Goal: Feedback & Contribution: Contribute content

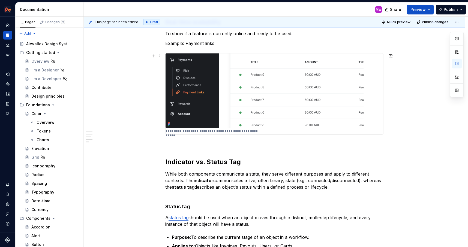
scroll to position [518, 0]
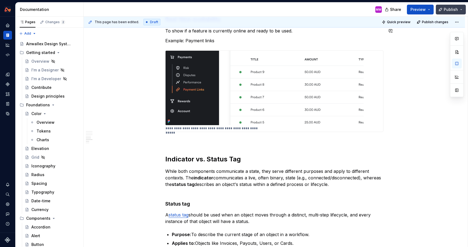
click at [445, 11] on span "Publish" at bounding box center [451, 9] width 14 height 5
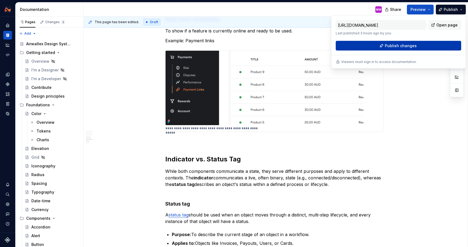
click at [397, 44] on span "Publish changes" at bounding box center [401, 45] width 32 height 5
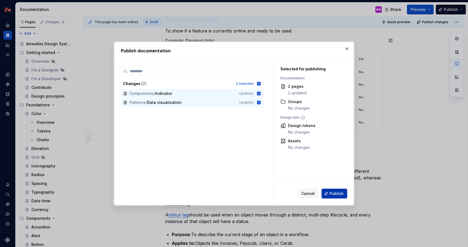
click at [333, 191] on span "Publish" at bounding box center [336, 193] width 14 height 5
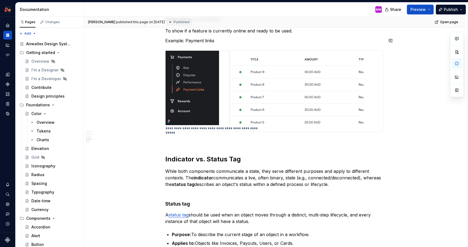
type textarea "*"
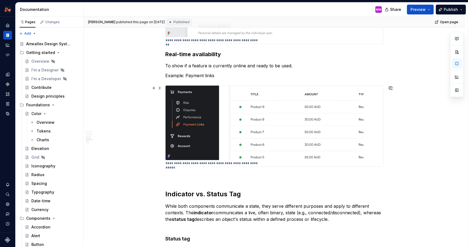
scroll to position [456, 0]
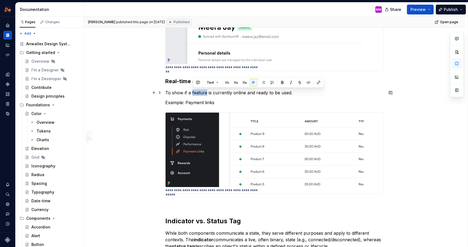
drag, startPoint x: 208, startPoint y: 92, endPoint x: 193, endPoint y: 92, distance: 14.7
click at [193, 92] on p "To show if a feature is currently online and ready to be used." at bounding box center [274, 92] width 218 height 7
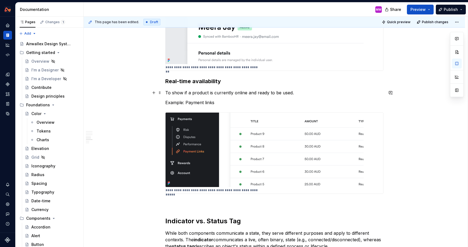
click at [291, 92] on p "To show if a product is currently online and ready to be used." at bounding box center [274, 92] width 218 height 7
drag, startPoint x: 209, startPoint y: 93, endPoint x: 194, endPoint y: 92, distance: 15.0
click at [194, 92] on p "To show if a product is currently online and ready to be used." at bounding box center [274, 92] width 218 height 7
click at [246, 93] on p "To show if a product is currently online and ready to be used." at bounding box center [274, 92] width 218 height 7
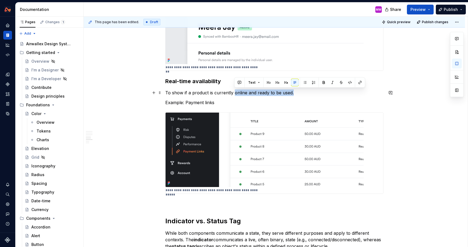
drag, startPoint x: 235, startPoint y: 92, endPoint x: 344, endPoint y: 92, distance: 109.4
click at [344, 92] on p "To show if a product is currently online and ready to be used." at bounding box center [274, 92] width 218 height 7
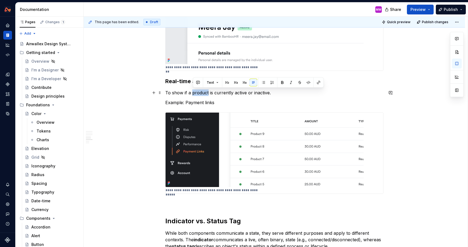
drag, startPoint x: 209, startPoint y: 90, endPoint x: 193, endPoint y: 90, distance: 16.4
click at [193, 90] on p "To show if a product is currently active or inactive." at bounding box center [274, 92] width 218 height 7
click at [296, 94] on p "To show if an item is currently active or inactive." at bounding box center [274, 92] width 218 height 7
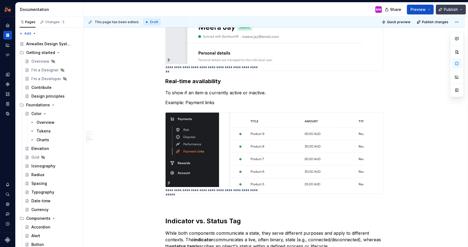
click at [453, 11] on span "Publish" at bounding box center [451, 9] width 14 height 5
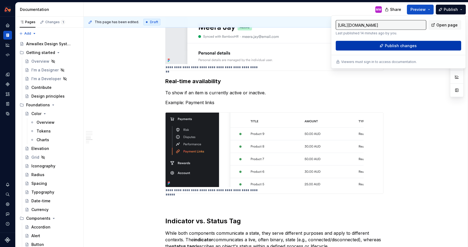
click at [405, 47] on span "Publish changes" at bounding box center [401, 45] width 32 height 5
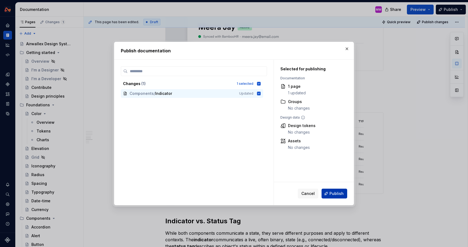
click at [341, 194] on span "Publish" at bounding box center [336, 193] width 14 height 5
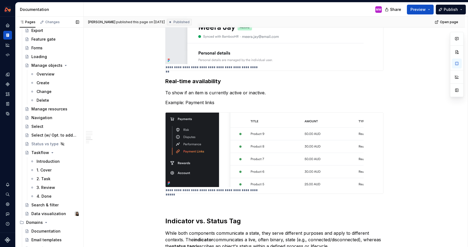
scroll to position [452, 0]
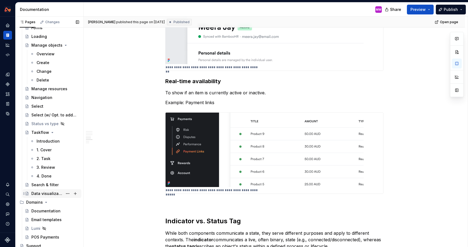
click at [46, 193] on div "Data visualization" at bounding box center [46, 193] width 31 height 5
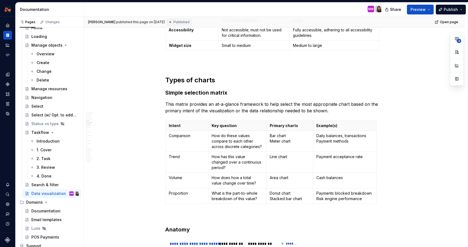
scroll to position [820, 0]
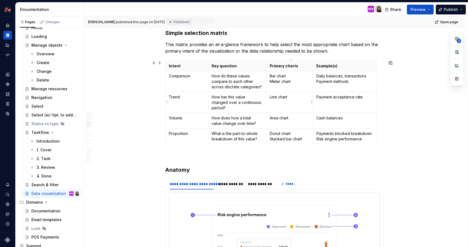
type textarea "*"
click at [299, 94] on p "Line chart" at bounding box center [290, 96] width 40 height 5
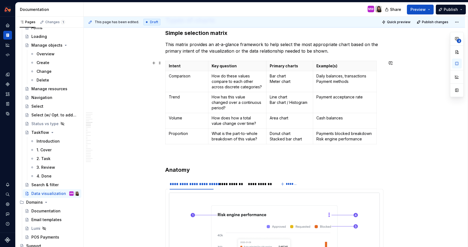
click at [239, 146] on div "Intent Key question Primary charts Example(s) Comparison How do these values co…" at bounding box center [274, 104] width 218 height 86
click at [173, 155] on p "Disclaimer" at bounding box center [278, 156] width 212 height 7
click at [224, 153] on p "Add Disclaimer" at bounding box center [278, 156] width 212 height 7
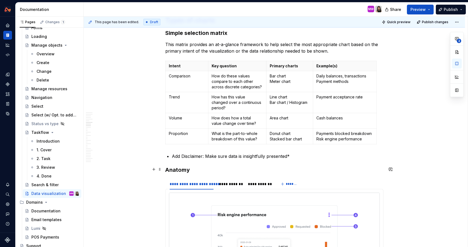
click at [167, 169] on h3 "Anatomy" at bounding box center [274, 170] width 218 height 8
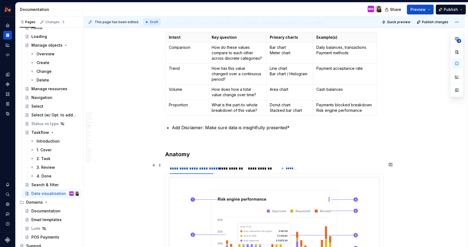
scroll to position [866, 0]
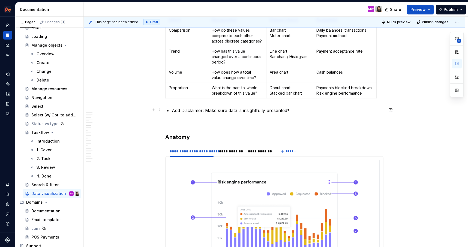
click at [321, 112] on p "Add Disclaimer: Make sure data is insightfully presented*" at bounding box center [278, 110] width 212 height 7
type textarea "*"
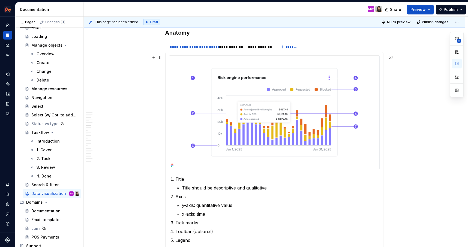
scroll to position [969, 0]
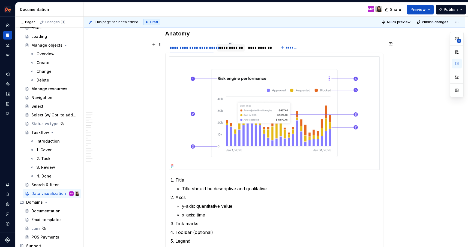
click at [225, 46] on div "**********" at bounding box center [230, 47] width 23 height 5
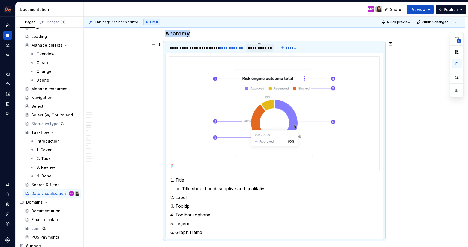
click at [257, 47] on div "**********" at bounding box center [259, 47] width 23 height 5
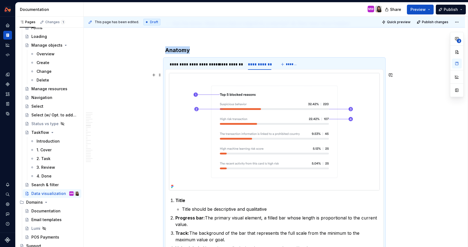
scroll to position [947, 0]
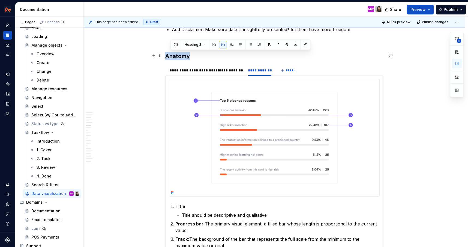
drag, startPoint x: 198, startPoint y: 55, endPoint x: 166, endPoint y: 55, distance: 31.9
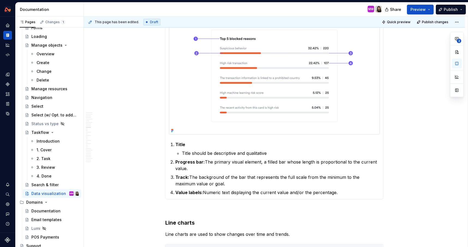
scroll to position [1009, 0]
click at [393, 144] on button "button" at bounding box center [391, 144] width 8 height 8
click at [352, 154] on p "**********" at bounding box center [352, 154] width 80 height 6
click at [391, 169] on icon "Send" at bounding box center [389, 166] width 5 height 5
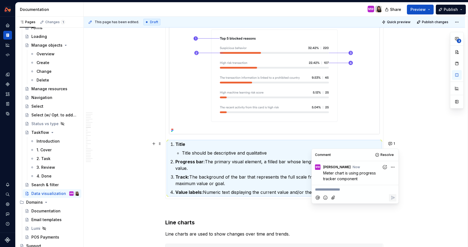
type textarea "*"
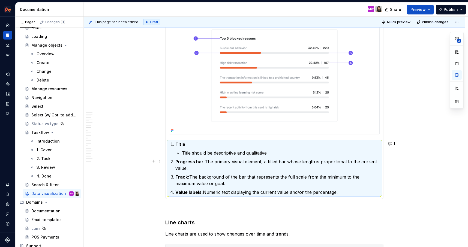
scroll to position [1034, 0]
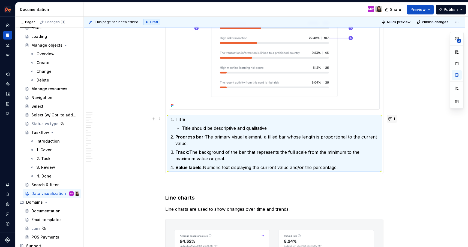
click at [392, 121] on button "1" at bounding box center [392, 119] width 11 height 8
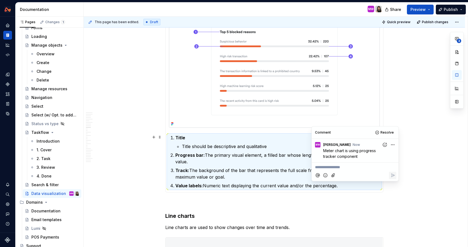
scroll to position [1008, 0]
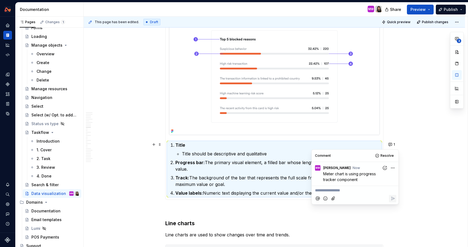
click at [338, 191] on p "**********" at bounding box center [355, 191] width 80 height 6
click at [329, 192] on p "**********" at bounding box center [355, 191] width 80 height 6
click at [367, 197] on p "Progress tracker hover tooltip is different - check with engineers" at bounding box center [355, 193] width 80 height 11
click at [361, 196] on p "Progress tracker hover tooltip is different - check with engineers" at bounding box center [355, 193] width 80 height 11
click at [316, 191] on span "Progress tracker hover tooltip is different - check with engineers" at bounding box center [354, 193] width 78 height 10
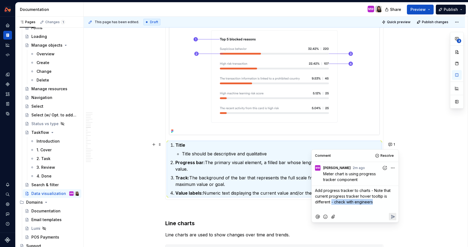
drag, startPoint x: 382, startPoint y: 204, endPoint x: 332, endPoint y: 203, distance: 50.5
click at [332, 203] on p "Add progress tracker to charts - Note that current progress tracker hover toolt…" at bounding box center [355, 196] width 80 height 17
click at [314, 192] on div "Add progress tracker to charts - Note that current progress tracker hover toolt…" at bounding box center [355, 199] width 82 height 26
click at [335, 202] on p "- Add progress tracker to charts - Note that current progress tracker hover too…" at bounding box center [355, 196] width 80 height 17
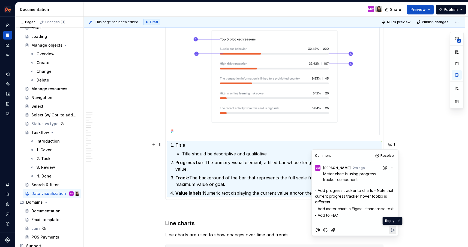
click at [394, 230] on icon "Reply" at bounding box center [392, 229] width 5 height 5
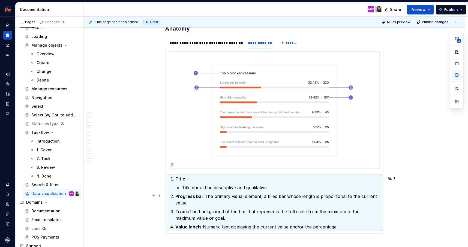
scroll to position [965, 0]
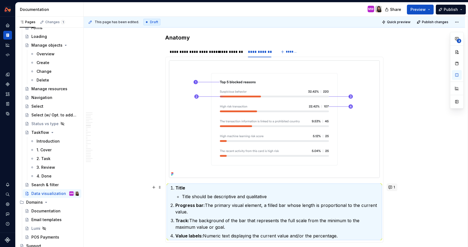
click at [395, 186] on span "1" at bounding box center [394, 187] width 1 height 4
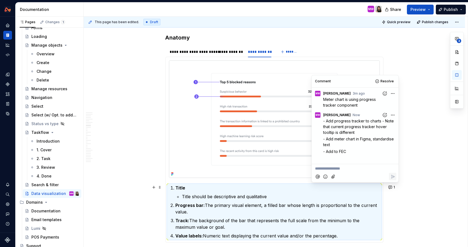
click at [357, 169] on p "**********" at bounding box center [355, 169] width 80 height 6
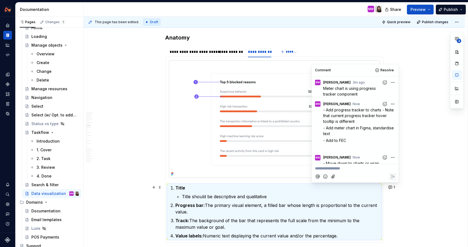
scroll to position [17, 0]
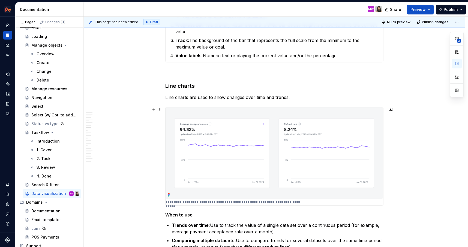
scroll to position [1146, 0]
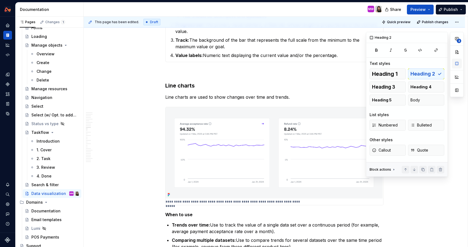
click at [458, 63] on button "button" at bounding box center [457, 64] width 10 height 10
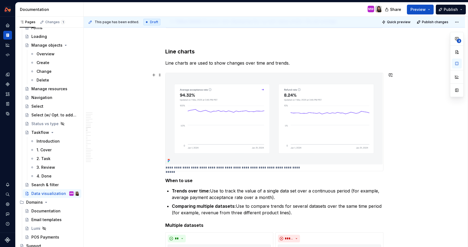
scroll to position [1202, 0]
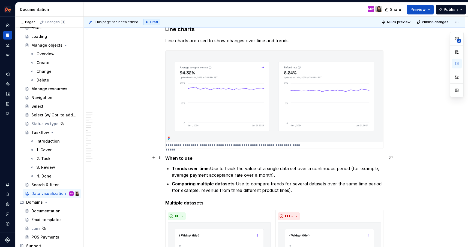
click at [198, 159] on h5 "When to use" at bounding box center [274, 157] width 218 height 5
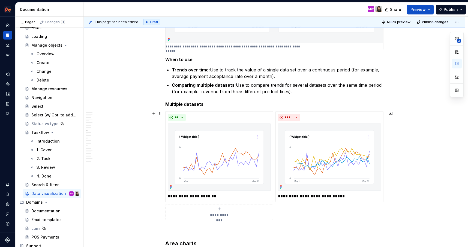
scroll to position [1299, 0]
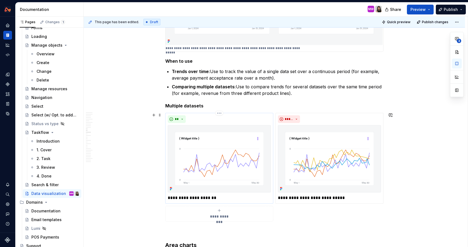
click at [219, 199] on p "**********" at bounding box center [219, 198] width 103 height 7
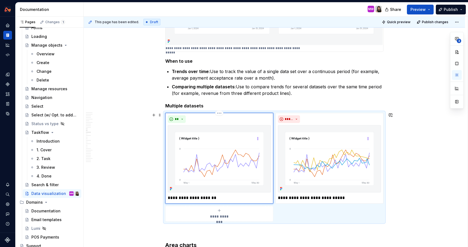
type textarea "*"
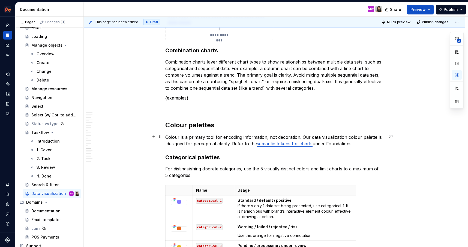
scroll to position [2609, 0]
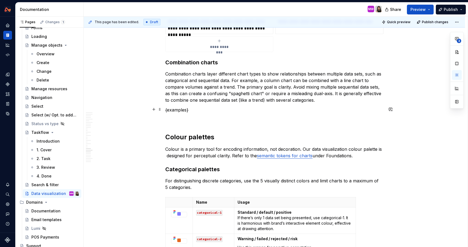
click at [211, 110] on p "{examples}" at bounding box center [274, 110] width 218 height 7
click at [391, 109] on button "button" at bounding box center [391, 110] width 8 height 8
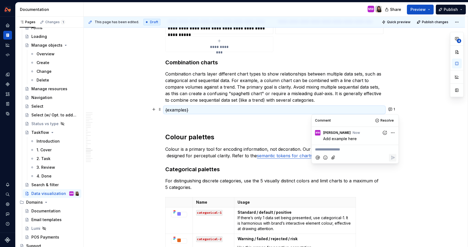
type textarea "*"
click at [267, 110] on p "{examples}" at bounding box center [274, 110] width 218 height 7
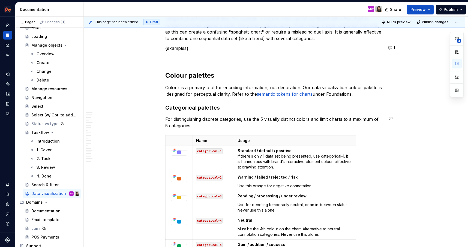
scroll to position [2582, 0]
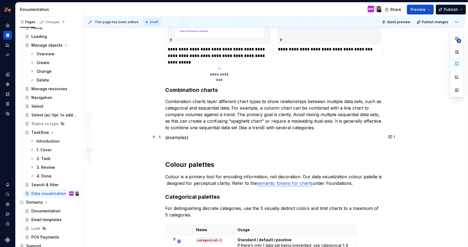
click at [207, 139] on p "{examples}" at bounding box center [274, 137] width 218 height 7
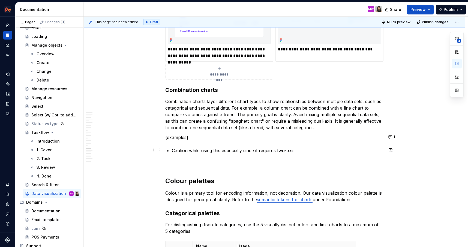
click at [289, 149] on p "Caution while using this especially since it requires two-axis" at bounding box center [278, 150] width 212 height 7
click at [323, 149] on p "Caution while using this especially since it requires two axis" at bounding box center [278, 150] width 212 height 7
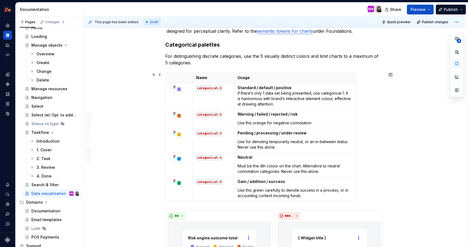
scroll to position [2750, 0]
drag, startPoint x: 270, startPoint y: 157, endPoint x: 238, endPoint y: 158, distance: 31.9
click at [238, 158] on td "Neutral Must be the 4th colour on the chart. Alternative to neutral connotation…" at bounding box center [295, 165] width 122 height 24
click at [247, 146] on button "button" at bounding box center [244, 148] width 8 height 8
click at [254, 159] on p "**********" at bounding box center [284, 158] width 80 height 6
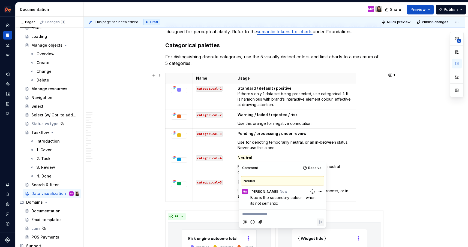
click at [383, 160] on div "Name Usage categorical-1 Standard / default / positive If there’s only 1 data s…" at bounding box center [274, 138] width 218 height 131
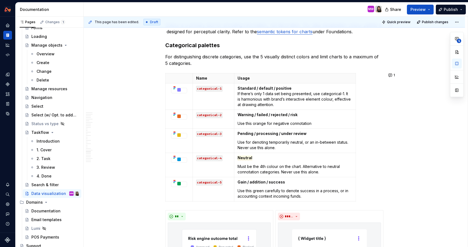
type textarea "*"
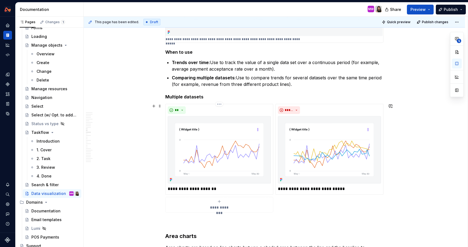
scroll to position [1319, 0]
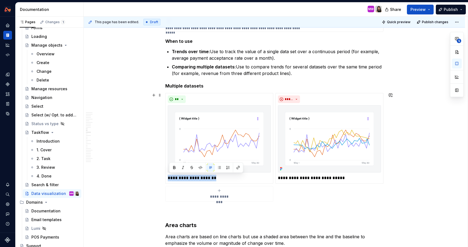
drag, startPoint x: 227, startPoint y: 180, endPoint x: 164, endPoint y: 179, distance: 62.7
click at [392, 95] on button "button" at bounding box center [391, 95] width 8 height 8
click at [340, 106] on p "**********" at bounding box center [352, 105] width 80 height 6
click at [251, 100] on div "**" at bounding box center [219, 99] width 103 height 8
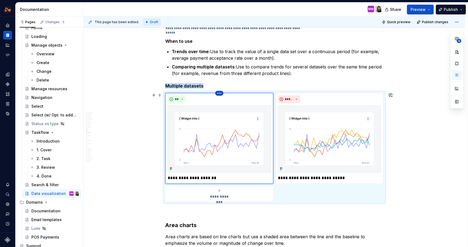
click at [222, 93] on html "Design System MW Design system data Documentation MW Share Preview Publish Page…" at bounding box center [234, 123] width 468 height 247
click at [230, 103] on div "Delete item" at bounding box center [244, 102] width 35 height 5
type textarea "*"
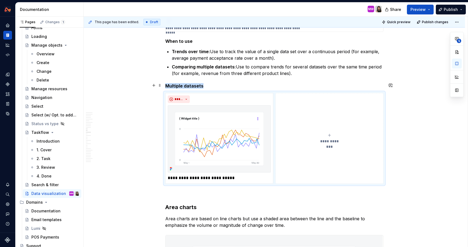
click at [255, 83] on h5 "Multiple datasets" at bounding box center [274, 85] width 218 height 5
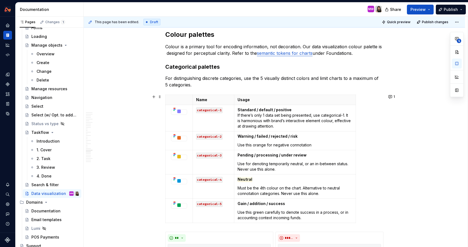
scroll to position [2712, 0]
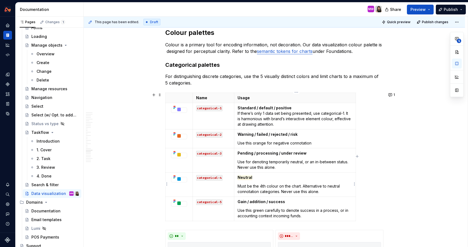
click at [274, 177] on p "Neutral" at bounding box center [295, 177] width 115 height 5
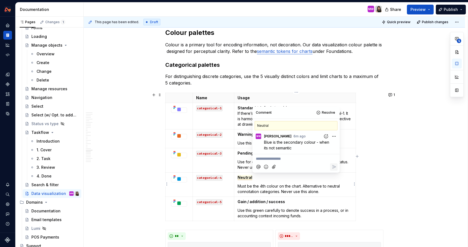
click at [246, 177] on span "Neutral" at bounding box center [245, 177] width 15 height 5
click at [274, 160] on p "**********" at bounding box center [290, 159] width 81 height 6
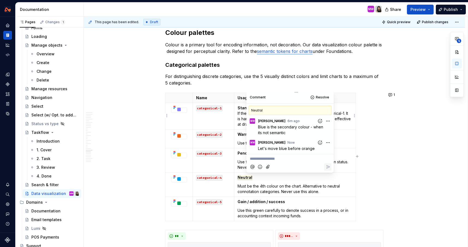
click at [277, 161] on p "**********" at bounding box center [290, 159] width 81 height 6
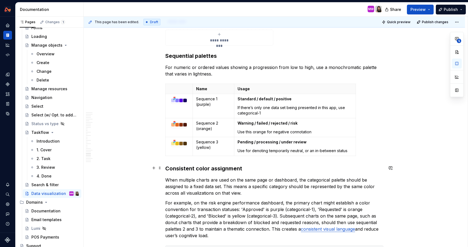
scroll to position [3059, 0]
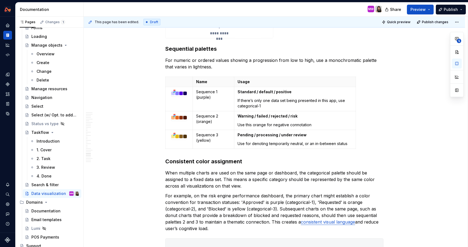
type textarea "*"
click at [391, 80] on button "button" at bounding box center [391, 79] width 8 height 8
click at [361, 92] on div at bounding box center [352, 96] width 82 height 11
click at [352, 88] on p "**********" at bounding box center [352, 89] width 80 height 6
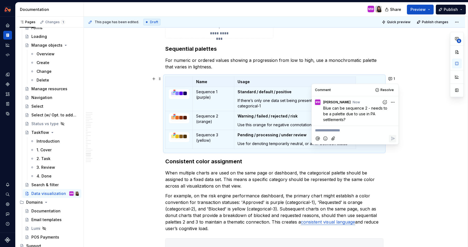
type textarea "*"
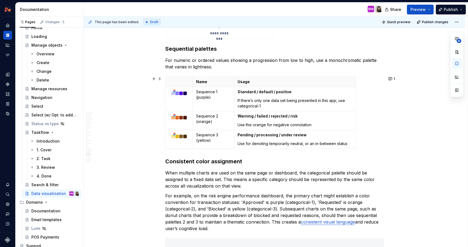
scroll to position [3059, 0]
click at [397, 79] on button "1" at bounding box center [392, 79] width 11 height 8
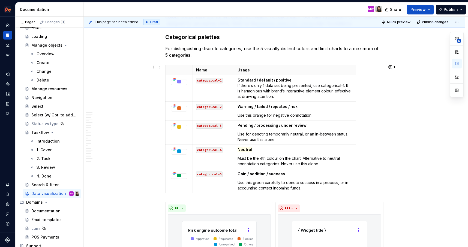
scroll to position [2738, 0]
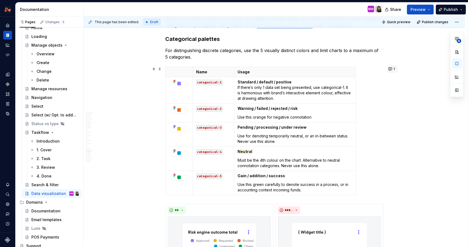
click at [389, 70] on button "1" at bounding box center [392, 69] width 11 height 8
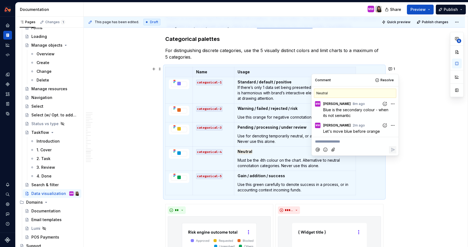
click at [345, 142] on p "**********" at bounding box center [355, 142] width 80 height 6
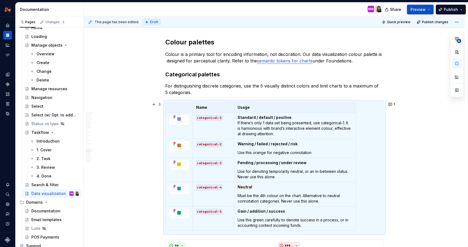
scroll to position [2692, 0]
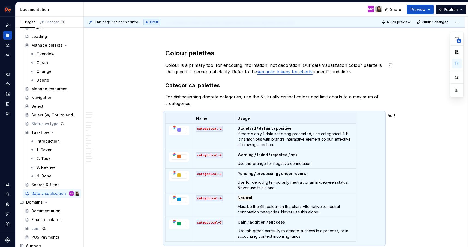
click at [368, 71] on p "Colour is a primary tool for encoding information, not decoration. Our data vis…" at bounding box center [274, 68] width 218 height 13
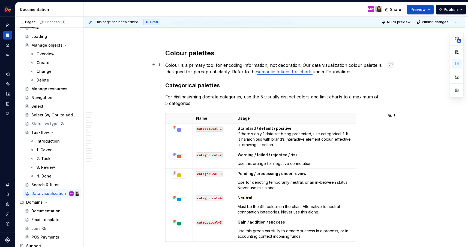
click at [391, 66] on button "button" at bounding box center [391, 65] width 8 height 8
click at [383, 175] on div "Name Usage categorical-1 Standard / default / positive If there’s only 1 data s…" at bounding box center [274, 178] width 218 height 131
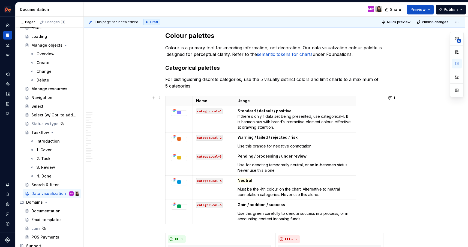
scroll to position [2704, 0]
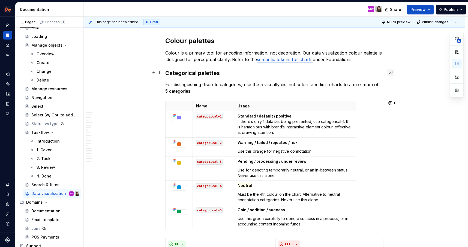
click at [393, 75] on button "button" at bounding box center [391, 73] width 8 height 8
click at [393, 40] on button "button" at bounding box center [391, 41] width 8 height 8
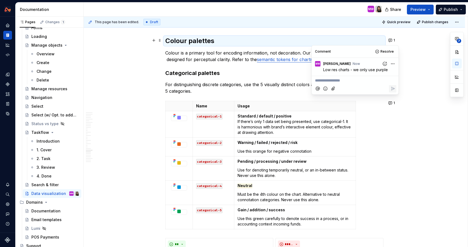
click at [371, 134] on div "Name Usage categorical-1 Standard / default / positive If there’s only 1 data s…" at bounding box center [274, 166] width 218 height 131
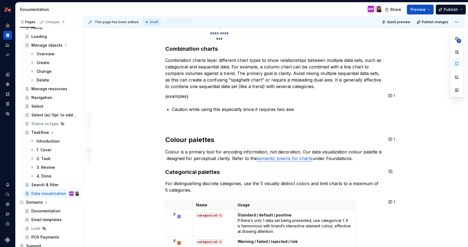
scroll to position [2537, 0]
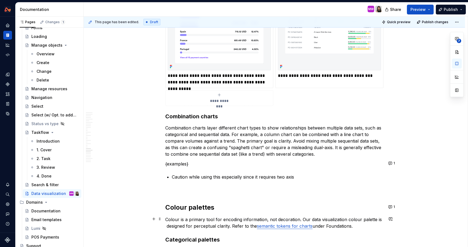
type textarea "*"
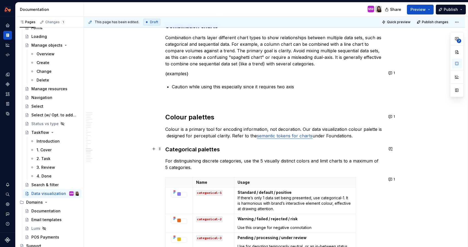
scroll to position [2635, 0]
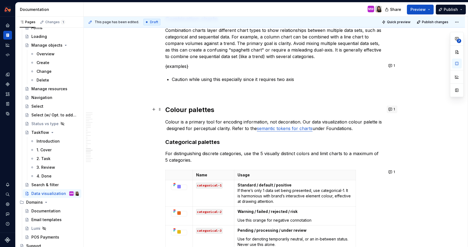
click at [395, 110] on span "1" at bounding box center [394, 109] width 1 height 4
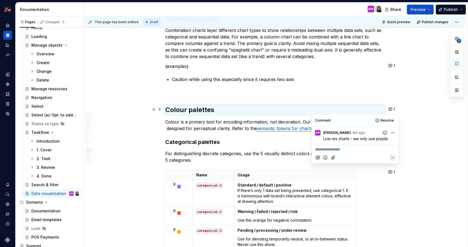
click at [338, 152] on div at bounding box center [355, 157] width 82 height 11
click at [337, 150] on p "**********" at bounding box center [355, 150] width 80 height 6
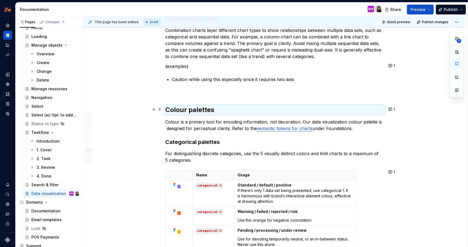
click at [357, 106] on h2 "Colour palettes" at bounding box center [274, 110] width 218 height 9
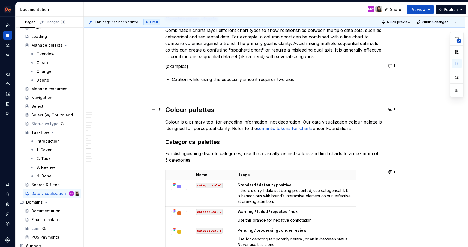
click at [216, 110] on h2 "Colour palettes" at bounding box center [274, 110] width 218 height 9
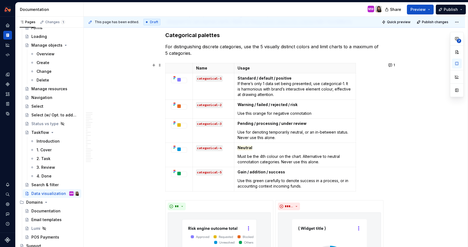
scroll to position [2718, 0]
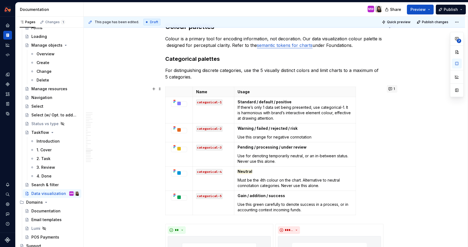
click at [394, 90] on button "1" at bounding box center [392, 89] width 11 height 8
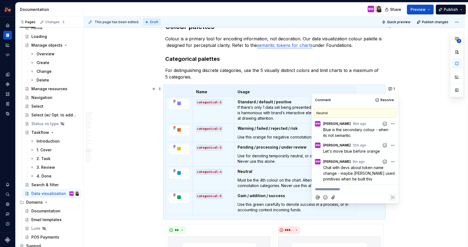
click at [342, 190] on p "**********" at bounding box center [355, 190] width 80 height 6
click at [365, 190] on span "Scructural colour (gray-30) and" at bounding box center [343, 189] width 57 height 5
click at [375, 190] on p "Scructural colour (gray-30) and" at bounding box center [355, 190] width 80 height 6
click at [364, 189] on span "Scructural colour (gray-30) and semantic colours" at bounding box center [352, 192] width 75 height 10
click at [316, 189] on span "Scructural colour (gray-30 and 50? check) and semantic colours" at bounding box center [354, 192] width 78 height 10
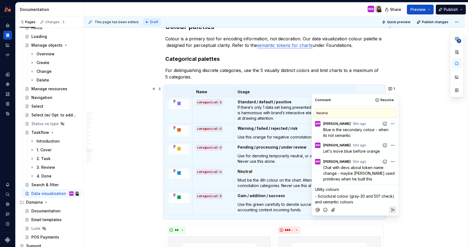
click at [323, 201] on span "- Scructural colour (gray-30 and 50? check) and semantic colours" at bounding box center [355, 199] width 80 height 10
click at [326, 201] on span "- Scructural colour (gray-30 and 50? check) and semantic colours" at bounding box center [355, 199] width 80 height 10
click at [359, 202] on p "- Scructural colour (gray-30 and 50? check) - Semantic colours" at bounding box center [355, 198] width 80 height 11
click at [352, 190] on p "Utility colours" at bounding box center [355, 190] width 80 height 6
click at [356, 202] on p "- Scructural colour (gray-30 and 50? check) - Semantic colours" at bounding box center [355, 198] width 80 height 11
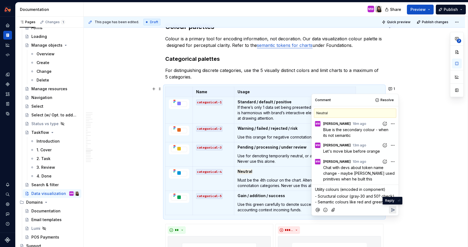
click at [394, 210] on icon "Reply" at bounding box center [392, 209] width 5 height 5
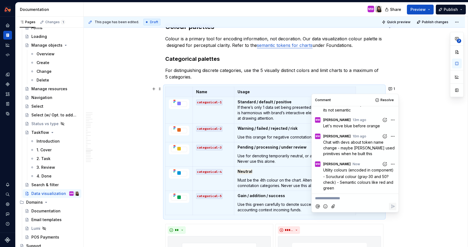
scroll to position [0, 0]
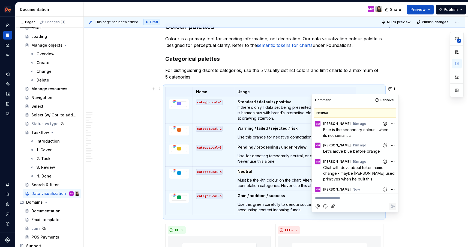
click at [274, 159] on p "Use for denoting temporarily neutral, or an in-between status. Never use this a…" at bounding box center [295, 158] width 115 height 11
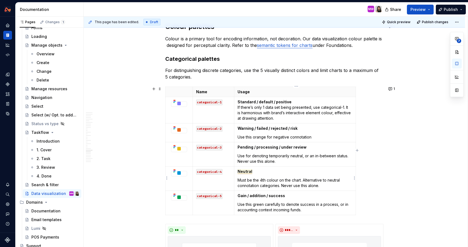
click at [248, 170] on span "Neutral" at bounding box center [245, 171] width 15 height 5
click at [283, 180] on p "Must be the 4th colour on the chart. Alternative to neutral connotation categor…" at bounding box center [295, 183] width 115 height 11
click at [259, 170] on p "Neutral" at bounding box center [295, 171] width 115 height 5
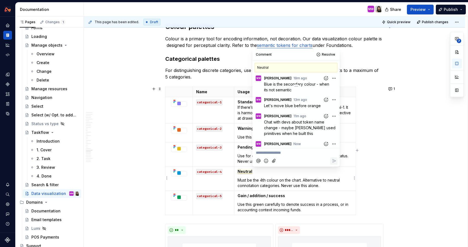
scroll to position [25, 0]
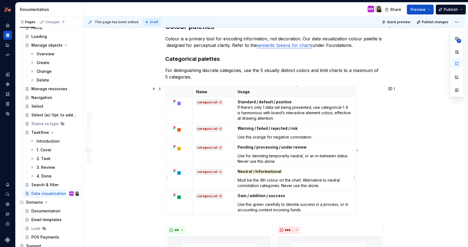
click at [358, 180] on div "Name Usage categorical-1 Standard / default / positive If there’s only 1 data s…" at bounding box center [274, 152] width 218 height 131
click at [240, 179] on p "Must be the 4th colour on the chart. Alternative to neutral connotation categor…" at bounding box center [295, 183] width 115 height 11
drag, startPoint x: 240, startPoint y: 179, endPoint x: 302, endPoint y: 179, distance: 61.6
click at [302, 180] on p "Must be the 4th colour on the chart. Alternative to neutral connotation categor…" at bounding box center [295, 183] width 115 height 11
drag, startPoint x: 292, startPoint y: 179, endPoint x: 238, endPoint y: 177, distance: 54.6
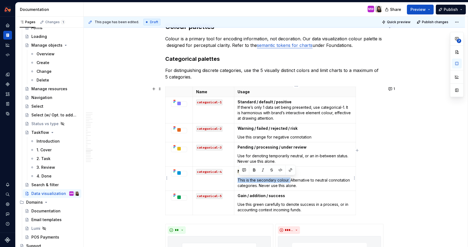
click at [238, 177] on td "Neutral / Informational This is the secondary colour. Alternative to neutral co…" at bounding box center [295, 178] width 122 height 24
click at [268, 186] on p "Alternative to neutral connotation categories. Never use this alone." at bounding box center [295, 183] width 115 height 11
drag, startPoint x: 322, startPoint y: 179, endPoint x: 327, endPoint y: 185, distance: 7.7
click at [327, 185] on p "Alternative to neutral connotation categories. Never use this alone." at bounding box center [295, 183] width 115 height 11
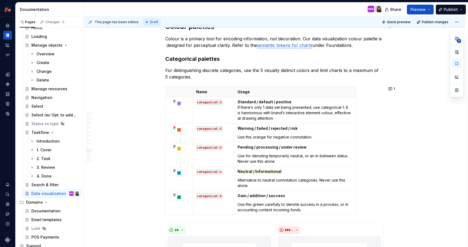
type textarea "*"
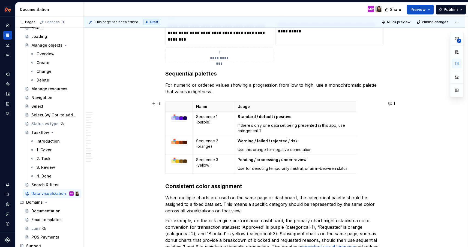
scroll to position [3035, 0]
click at [395, 103] on span "1" at bounding box center [394, 103] width 1 height 4
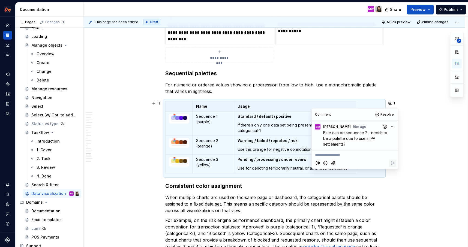
click at [339, 155] on p "**********" at bounding box center [355, 155] width 80 height 6
click at [361, 164] on p "Include an example where there's a 5th shade that's needed: [URL][DOMAIN_NAME] ﻿" at bounding box center [355, 157] width 80 height 11
click at [359, 161] on p "Include an example where there's a 5th shade that's needed: [URL][DOMAIN_NAME] ﻿" at bounding box center [355, 157] width 80 height 11
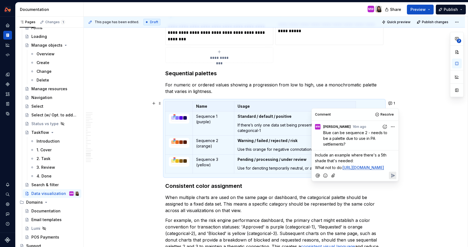
click at [384, 170] on p "What not to do: [URL][DOMAIN_NAME] ﻿" at bounding box center [355, 168] width 80 height 6
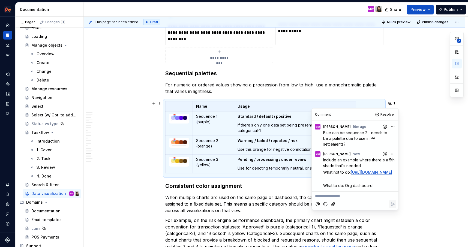
scroll to position [12, 0]
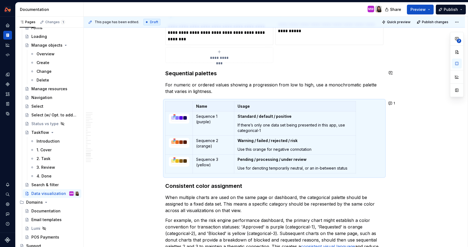
click at [231, 70] on h3 "Sequential palettes" at bounding box center [274, 74] width 218 height 8
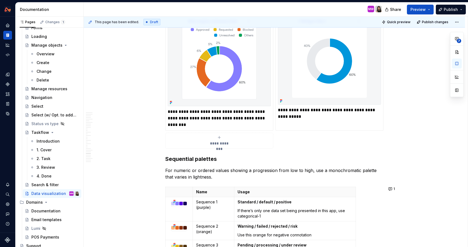
scroll to position [2958, 0]
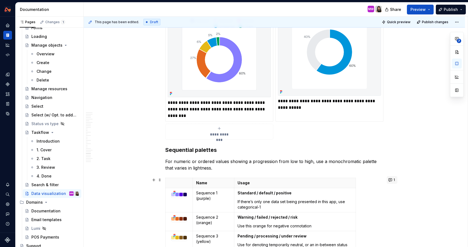
click at [394, 181] on button "1" at bounding box center [392, 180] width 11 height 8
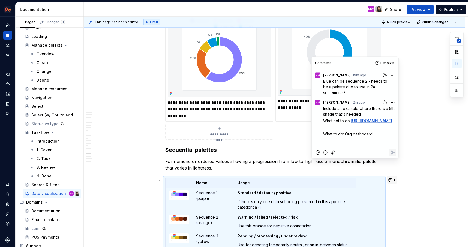
scroll to position [12, 0]
click at [413, 155] on div "This page has been edited. Draft Quick preview Publish changes Data visualizati…" at bounding box center [276, 132] width 384 height 231
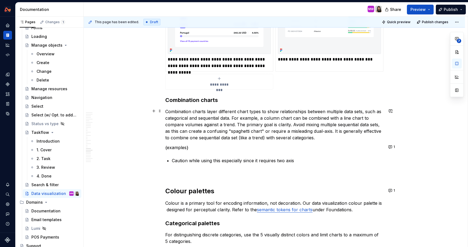
scroll to position [2558, 0]
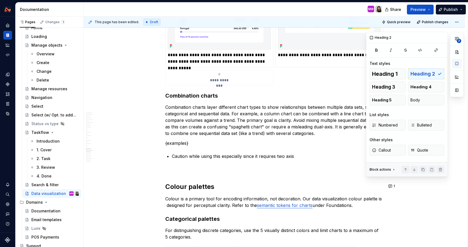
click at [455, 66] on button "button" at bounding box center [457, 64] width 10 height 10
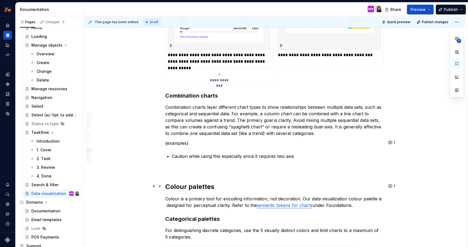
click at [227, 188] on h2 "Colour palettes" at bounding box center [274, 186] width 218 height 9
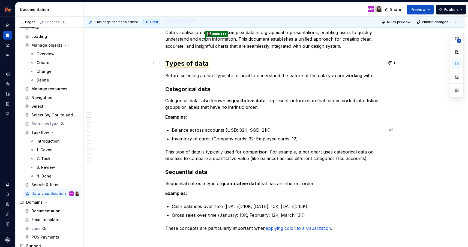
scroll to position [0, 0]
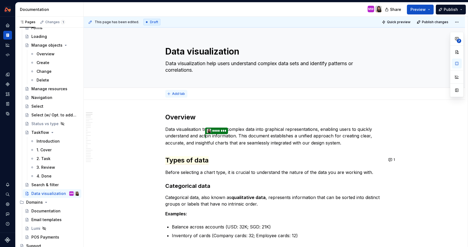
click at [173, 94] on button "Add tab" at bounding box center [176, 94] width 22 height 8
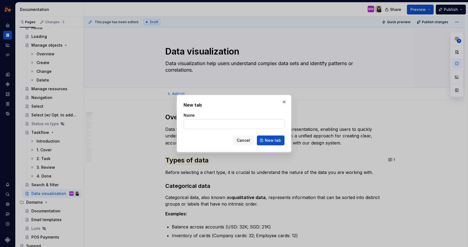
click at [211, 124] on input "Name" at bounding box center [234, 124] width 101 height 10
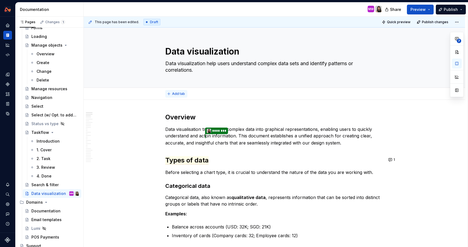
click at [182, 91] on button "Add tab" at bounding box center [176, 94] width 22 height 8
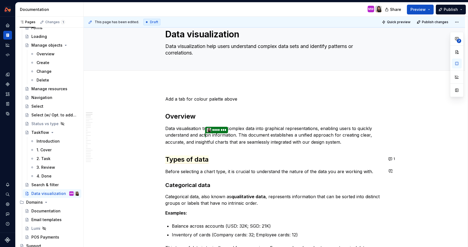
scroll to position [16, 0]
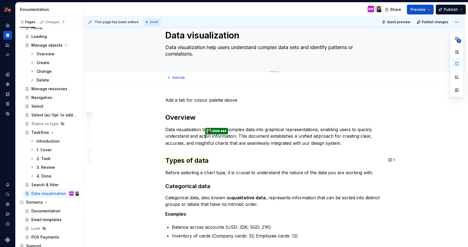
click at [218, 37] on textarea "Data visualization" at bounding box center [273, 35] width 218 height 13
click at [221, 35] on textarea "Data visualization" at bounding box center [273, 35] width 218 height 13
type textarea "*"
type textarea "Data visualiation"
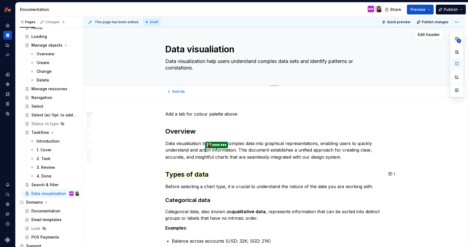
type textarea "*"
type textarea "Data visualisation"
type textarea "*"
type textarea "Data visualisation"
click at [195, 61] on textarea "Data visualization help users understand complex data sets and identify pattern…" at bounding box center [273, 64] width 218 height 15
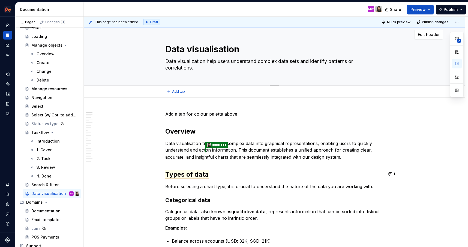
click at [195, 61] on textarea "Data visualization help users understand complex data sets and identify pattern…" at bounding box center [273, 64] width 218 height 15
type textarea "*"
type textarea "Data visualiation help users understand complex data sets and identify patterns…"
type textarea "*"
type textarea "Data visualisation help users understand complex data sets and identify pattern…"
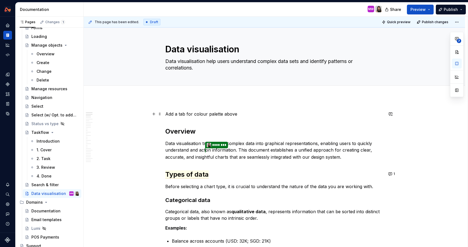
type textarea "*"
type textarea "Data visualisation help users understand complex data sets and identify pattern…"
click at [252, 113] on p "Add a tab for colour palette above" at bounding box center [274, 114] width 218 height 7
type textarea "*"
click at [198, 173] on span "Types of data" at bounding box center [186, 174] width 43 height 8
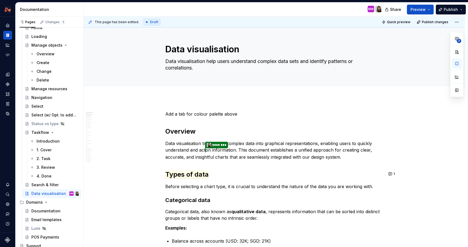
click at [234, 175] on h2 "Types of data" at bounding box center [274, 174] width 218 height 9
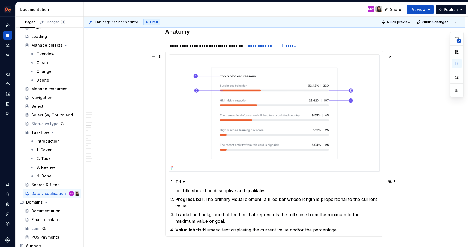
scroll to position [872, 0]
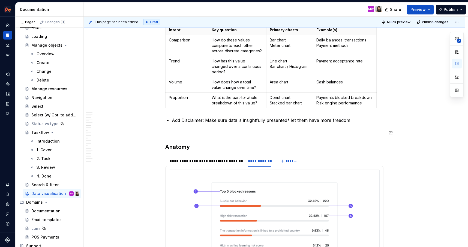
click at [216, 143] on h3 "Anatomy" at bounding box center [274, 147] width 218 height 8
click at [392, 145] on button "button" at bounding box center [391, 147] width 8 height 8
click at [361, 155] on p "**********" at bounding box center [352, 156] width 80 height 6
click at [414, 131] on div "This page has been edited. Draft Quick preview Publish changes Data visualisati…" at bounding box center [276, 132] width 384 height 231
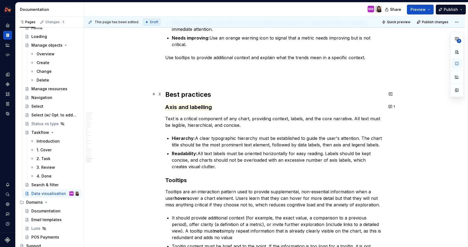
scroll to position [3561, 0]
click at [216, 93] on h2 "Best practices" at bounding box center [274, 94] width 218 height 9
click at [223, 106] on h3 "Axis and labelling" at bounding box center [274, 107] width 218 height 8
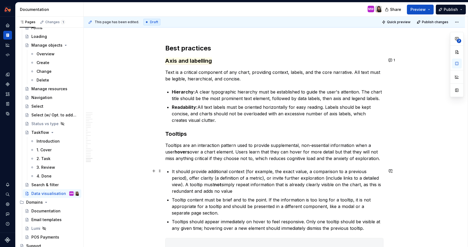
scroll to position [3605, 0]
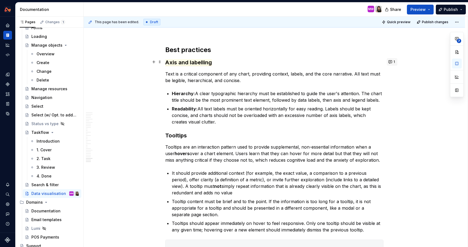
click at [392, 59] on button "1" at bounding box center [392, 62] width 11 height 8
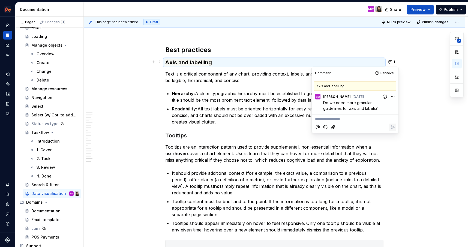
click at [386, 95] on icon "Add reaction" at bounding box center [384, 96] width 5 height 5
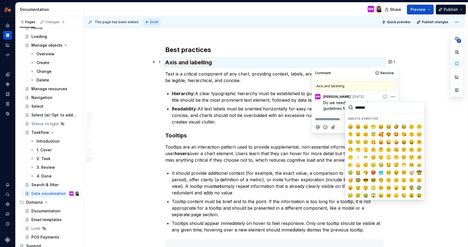
click at [365, 109] on input "search" at bounding box center [385, 108] width 80 height 12
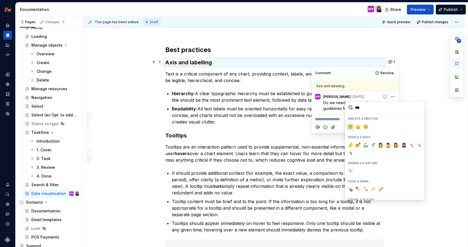
type input "****"
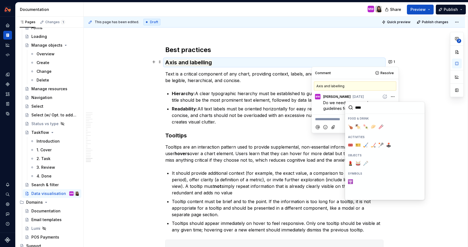
click at [247, 61] on h3 "Axis and labelling" at bounding box center [274, 63] width 218 height 8
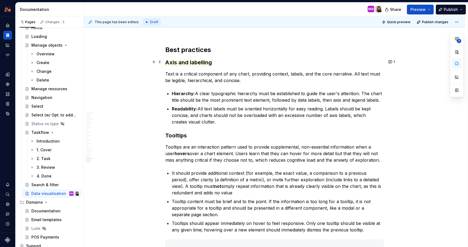
click at [247, 61] on h3 "Axis and labelling" at bounding box center [274, 63] width 218 height 8
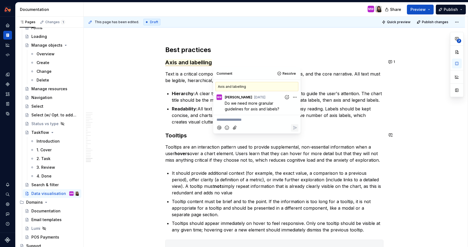
click at [204, 123] on p "Readability: All text labels must be oriented horizontally for easy reading. La…" at bounding box center [278, 116] width 212 height 20
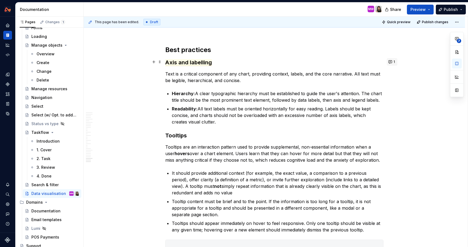
click at [393, 60] on button "1" at bounding box center [392, 62] width 11 height 8
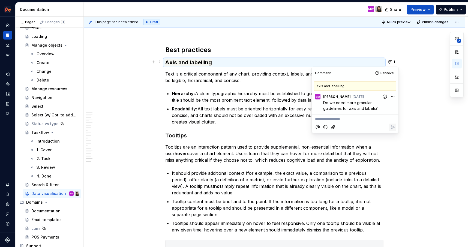
click at [357, 118] on p "**********" at bounding box center [355, 119] width 80 height 6
click at [315, 119] on span "truncation like M" at bounding box center [329, 119] width 29 height 5
click at [355, 119] on p "truncation like M" at bounding box center [355, 119] width 80 height 6
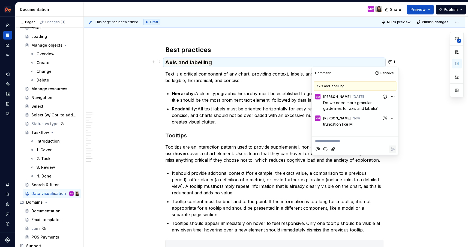
click at [263, 162] on p "Tooltips are an interaction pattern used to provide supplemental, non-essential…" at bounding box center [274, 154] width 218 height 20
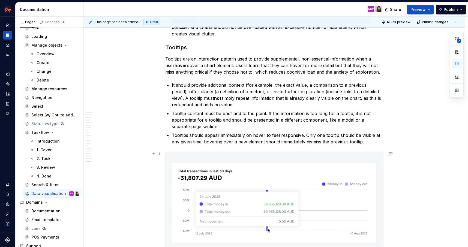
scroll to position [3698, 0]
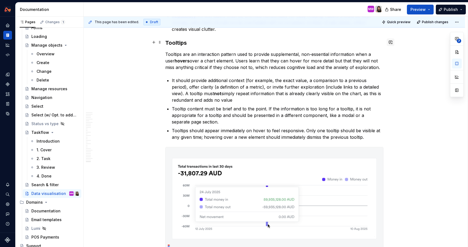
click at [391, 43] on button "button" at bounding box center [391, 42] width 8 height 8
click at [351, 55] on p "**********" at bounding box center [352, 52] width 80 height 6
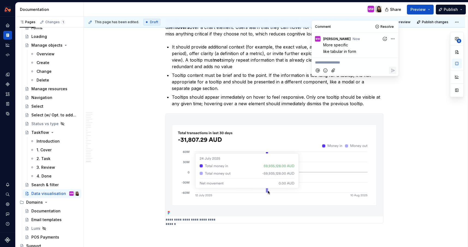
scroll to position [3744, 0]
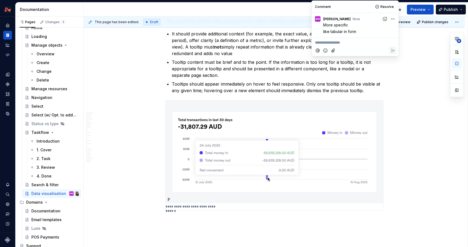
click at [277, 164] on img at bounding box center [275, 152] width 218 height 103
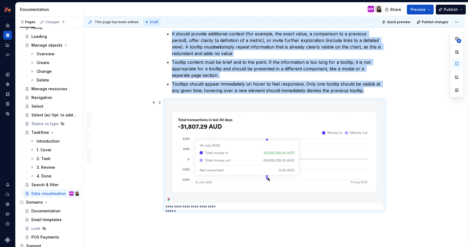
type textarea "*"
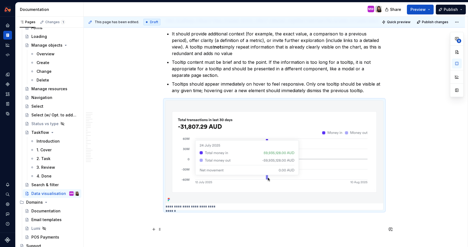
click at [245, 227] on p at bounding box center [274, 230] width 218 height 7
click at [393, 104] on button "button" at bounding box center [391, 103] width 8 height 8
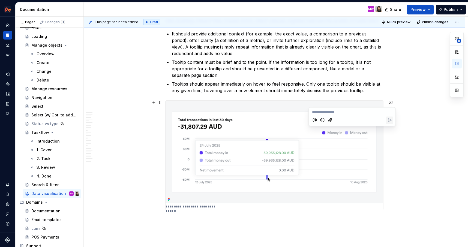
click at [355, 114] on p "**********" at bounding box center [352, 112] width 80 height 6
type textarea "*"
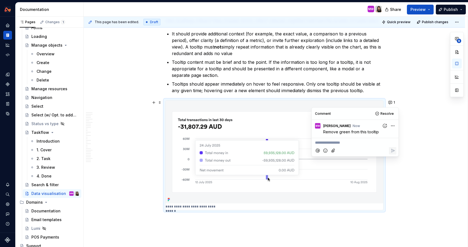
click at [265, 78] on ul "It should provide additional context (for example, the exact value, a compariso…" at bounding box center [278, 62] width 212 height 63
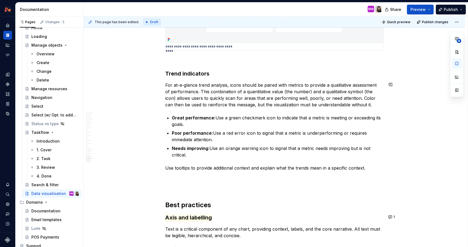
scroll to position [3450, 0]
click at [223, 73] on h3 "Trend indicators" at bounding box center [274, 73] width 218 height 8
click at [222, 74] on h3 "Trend indicators" at bounding box center [274, 73] width 218 height 8
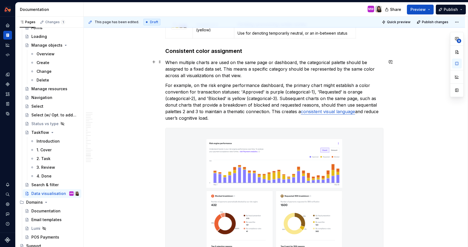
scroll to position [3181, 0]
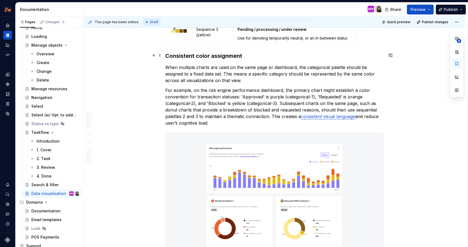
click at [247, 56] on h3 "Consistent color assignment" at bounding box center [274, 56] width 218 height 8
click at [393, 55] on button "button" at bounding box center [391, 56] width 8 height 8
click at [347, 64] on p "**********" at bounding box center [352, 65] width 80 height 6
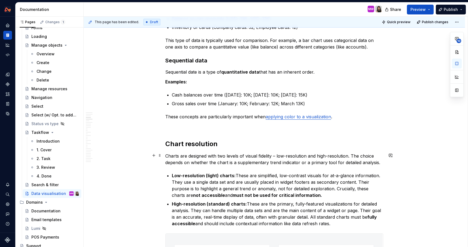
scroll to position [246, 0]
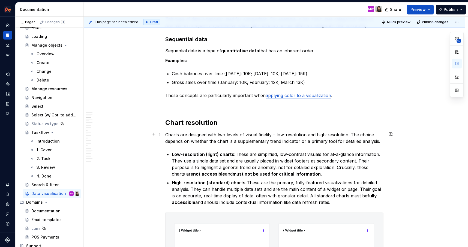
click at [242, 143] on p "Charts are designed with two levels of visual fidelity – low-resolution and hig…" at bounding box center [274, 137] width 218 height 13
click at [312, 95] on link "applying color to a visualization" at bounding box center [298, 95] width 65 height 5
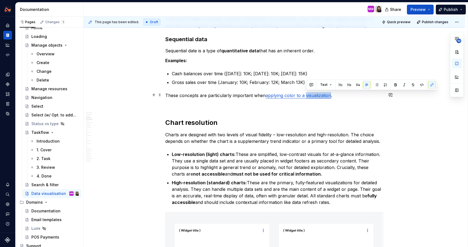
click at [321, 95] on link "applying color to a visualization" at bounding box center [298, 95] width 65 height 5
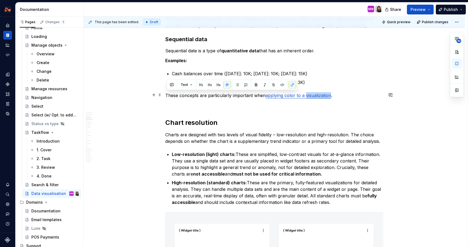
click at [321, 95] on link "applying color to a visualization" at bounding box center [298, 95] width 65 height 5
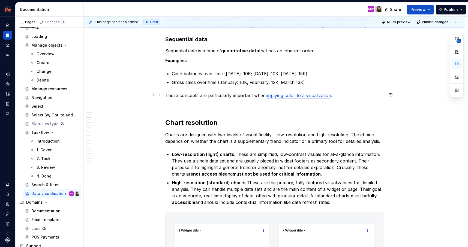
click at [321, 95] on link "applying color to a visualization" at bounding box center [298, 95] width 65 height 5
click at [340, 183] on p "High-resolution (standard) charts: These are the primary, fully-featured visual…" at bounding box center [278, 192] width 212 height 26
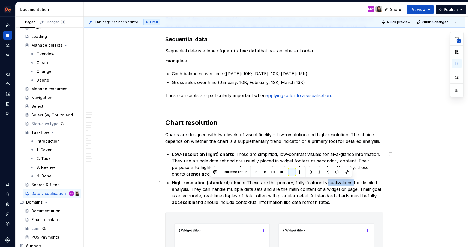
click at [338, 183] on p "High-resolution (standard) charts: These are the primary, fully-featured visual…" at bounding box center [278, 192] width 212 height 26
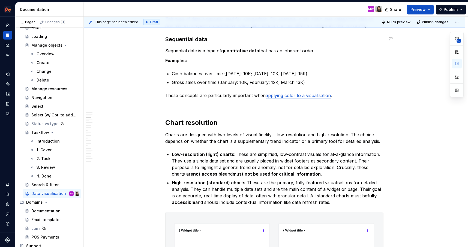
scroll to position [754, 0]
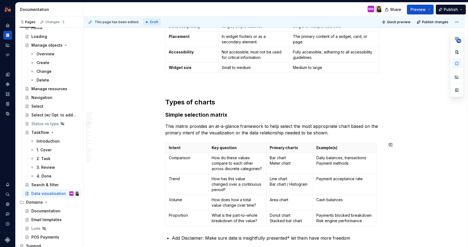
click at [224, 131] on p "This matrix provides an at-a-glance framework to help select the most appropria…" at bounding box center [274, 129] width 218 height 13
click at [224, 132] on p "This matrix provides an at-a-glance framework to help select the most appropria…" at bounding box center [274, 129] width 218 height 13
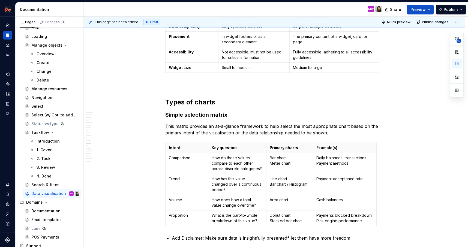
scroll to position [2210, 0]
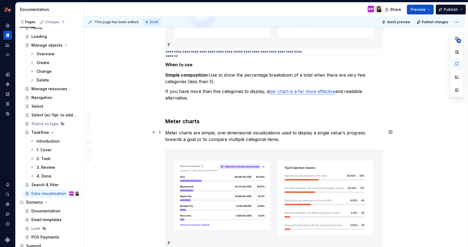
click at [268, 132] on p "Meter charts are simple, one-dimensional visualizations used to display a singl…" at bounding box center [274, 136] width 218 height 13
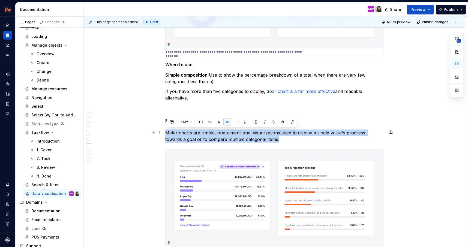
click at [268, 132] on p "Meter charts are simple, one-dimensional visualizations used to display a singl…" at bounding box center [274, 136] width 218 height 13
click at [269, 133] on p "Meter charts are simple, one-dimensional visualizations used to display a singl…" at bounding box center [274, 136] width 218 height 13
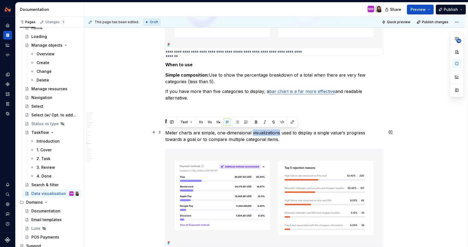
click at [269, 133] on p "Meter charts are simple, one-dimensional visualizations used to display a singl…" at bounding box center [274, 136] width 218 height 13
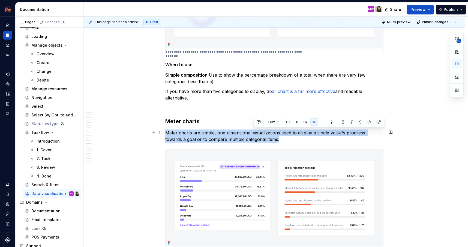
click at [268, 132] on p "Meter charts are simple, one-dimensional visualizations used to display a singl…" at bounding box center [274, 136] width 218 height 13
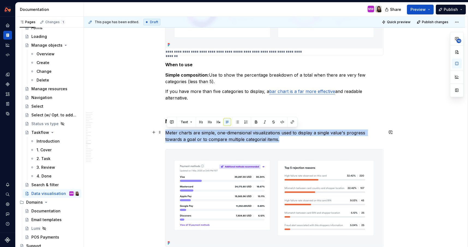
click at [268, 132] on p "Meter charts are simple, one-dimensional visualizations used to display a singl…" at bounding box center [274, 136] width 218 height 13
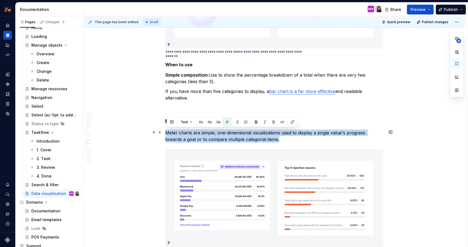
click at [268, 132] on p "Meter charts are simple, one-dimensional visualizations used to display a singl…" at bounding box center [274, 136] width 218 height 13
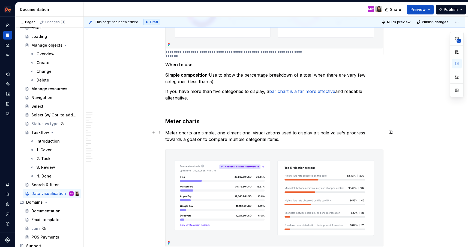
click at [283, 139] on p "Meter charts are simple, one-dimensional visualizations used to display a singl…" at bounding box center [274, 136] width 218 height 13
click at [271, 132] on p "Meter charts are simple, one-dimensional visualizations used to display a singl…" at bounding box center [274, 136] width 218 height 13
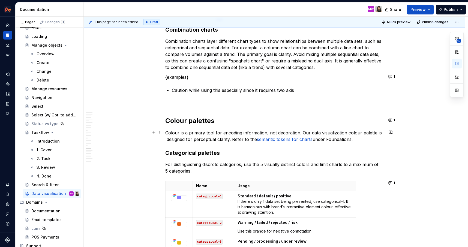
click at [332, 133] on p "Colour is a primary tool for encoding information, not decoration. Our data vis…" at bounding box center [274, 136] width 218 height 13
click at [336, 133] on p "Colour is a primary tool for encoding information, not decoration. Our data vis…" at bounding box center [274, 136] width 218 height 13
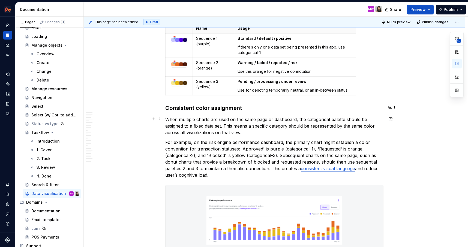
click at [207, 131] on p "When multiple charts are used on the same page or dashboard, the categorical pa…" at bounding box center [274, 126] width 218 height 20
click at [203, 132] on p "When multiple charts are used on the same page or dashboard, the categorical pa…" at bounding box center [274, 126] width 218 height 20
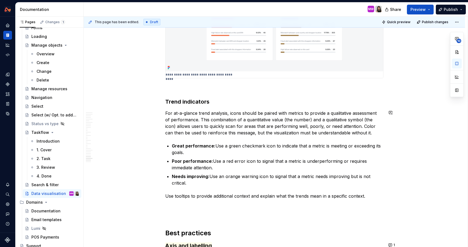
click at [258, 120] on p "For at-a-glance trend analysis, icons should be paired with metrics to provide …" at bounding box center [274, 123] width 218 height 26
click at [271, 132] on p "For at-a-glance trend analysis, icons should be paired with metrics to provide …" at bounding box center [274, 123] width 218 height 26
click at [287, 172] on ul "Great performance: Use a green checkmark icon to indicate that a metric is meet…" at bounding box center [278, 164] width 212 height 44
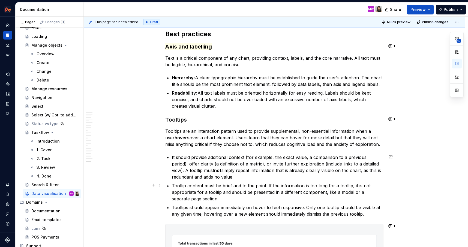
scroll to position [3668, 0]
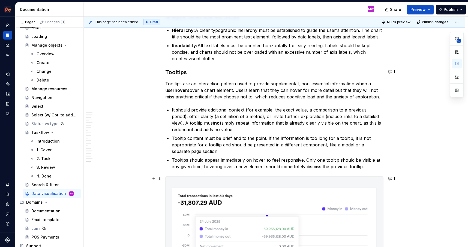
type textarea "*"
